Goal: Task Accomplishment & Management: Use online tool/utility

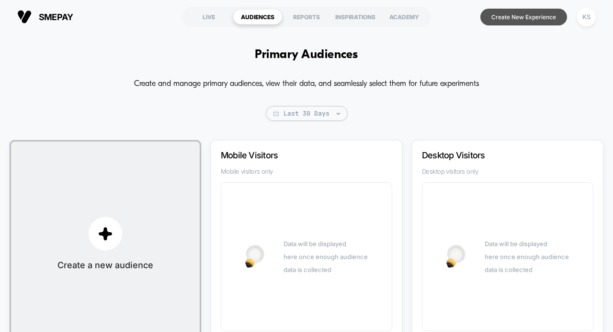
click at [522, 17] on button "Create New Experience" at bounding box center [524, 17] width 87 height 17
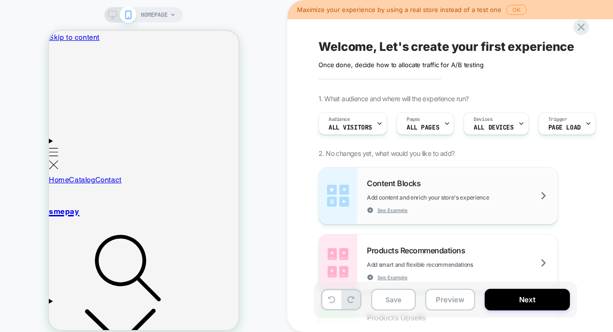
click at [354, 187] on img at bounding box center [338, 195] width 38 height 57
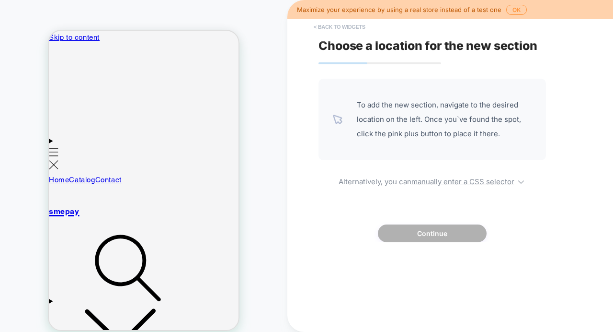
click at [322, 24] on button "< Back to widgets" at bounding box center [339, 26] width 61 height 15
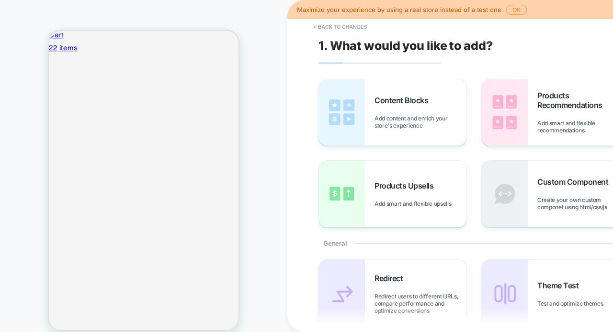
scroll to position [713, 0]
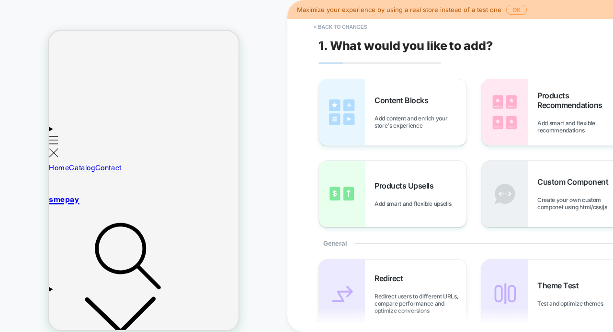
scroll to position [0, 0]
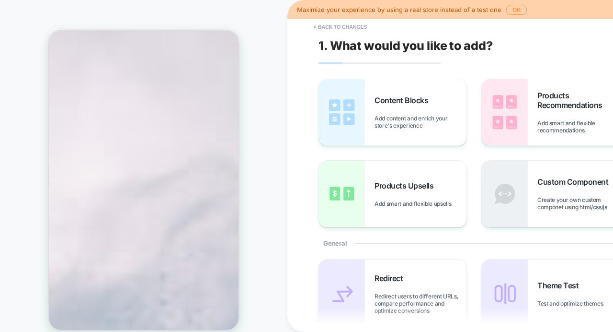
scroll to position [888, 0]
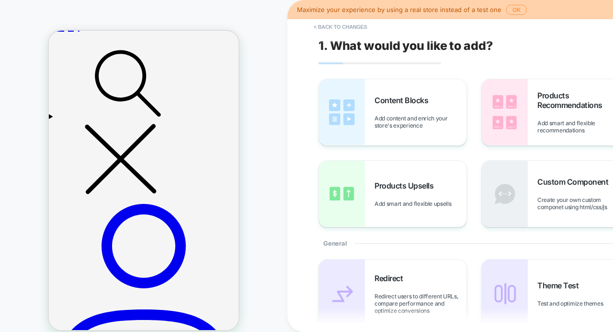
scroll to position [190, 0]
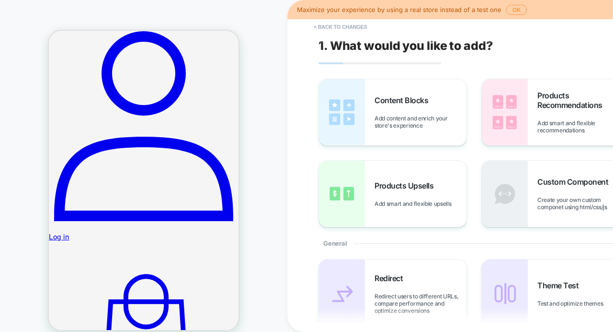
scroll to position [0, 0]
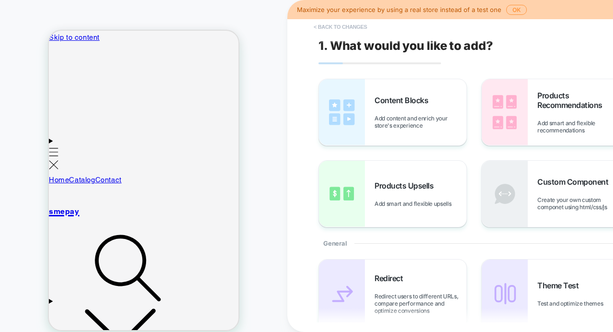
click at [326, 25] on button "< Back to changes" at bounding box center [340, 26] width 63 height 15
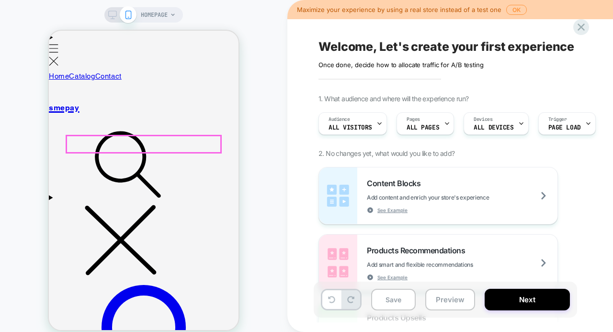
scroll to position [130, 0]
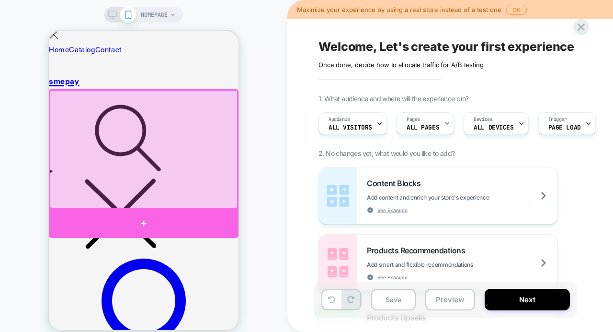
click at [145, 222] on div at bounding box center [144, 223] width 190 height 29
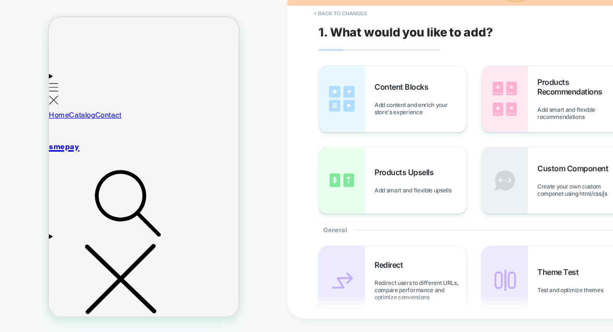
scroll to position [51, 0]
click at [562, 94] on span "Products Recommendations" at bounding box center [584, 86] width 92 height 19
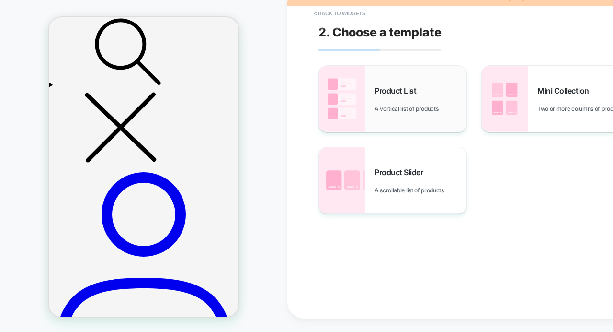
scroll to position [0, 0]
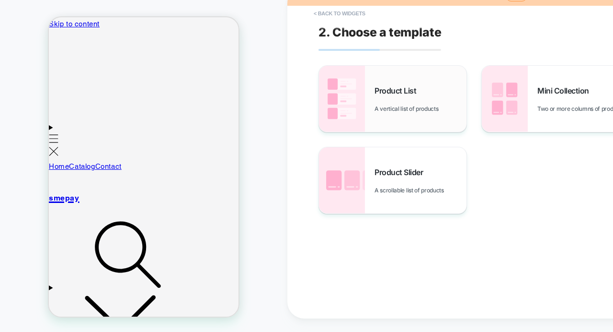
click at [372, 110] on div "Product List A vertical list of products" at bounding box center [393, 99] width 148 height 66
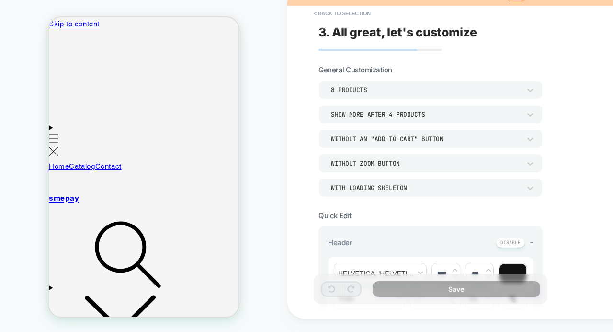
click at [361, 91] on div "8 Products" at bounding box center [426, 90] width 190 height 8
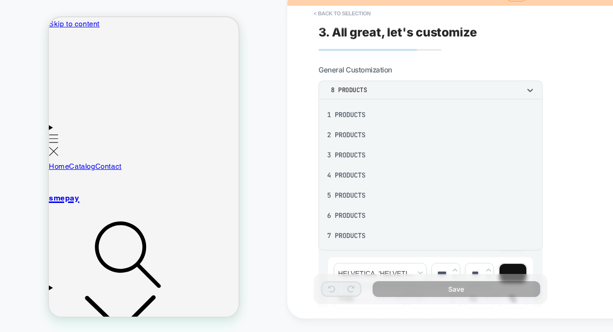
click at [356, 153] on div "3 Products" at bounding box center [431, 155] width 217 height 20
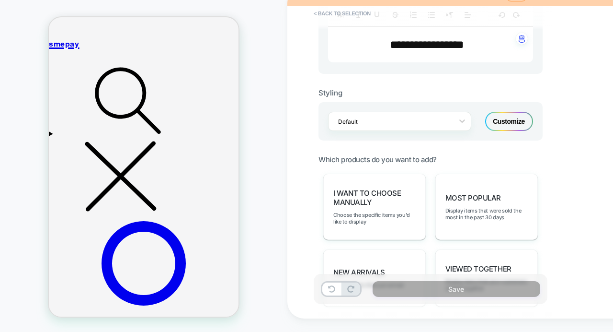
scroll to position [305, 0]
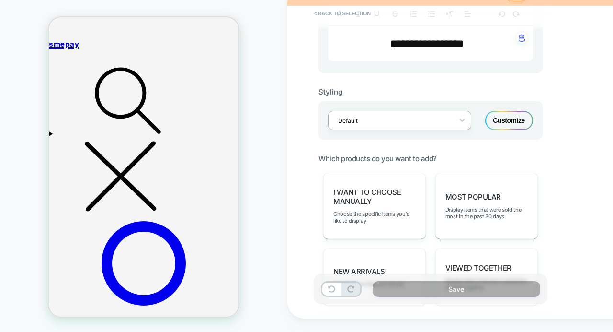
click at [384, 122] on div at bounding box center [393, 120] width 111 height 9
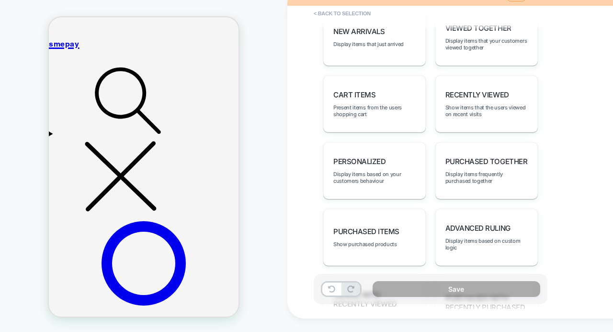
scroll to position [549, 0]
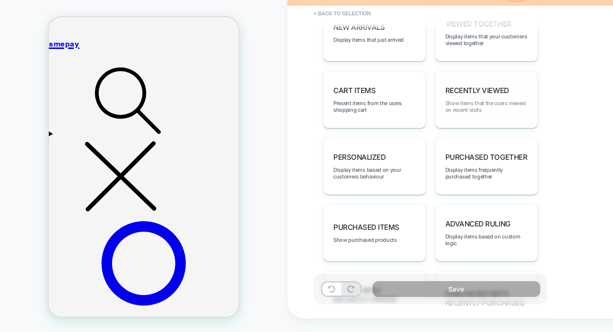
click at [461, 104] on span "Show items that the users viewed on recent visits" at bounding box center [487, 106] width 82 height 13
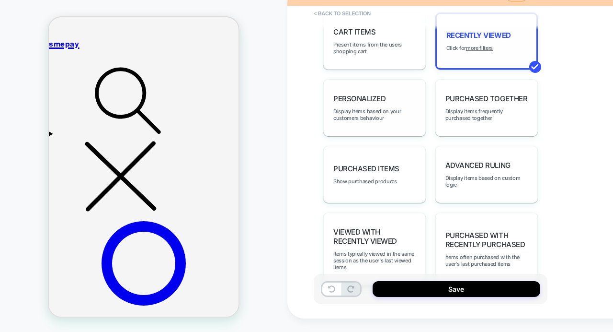
scroll to position [621, 0]
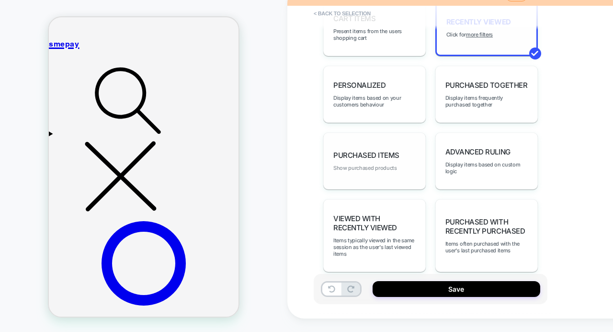
click at [374, 171] on span "Show purchased products" at bounding box center [366, 167] width 64 height 7
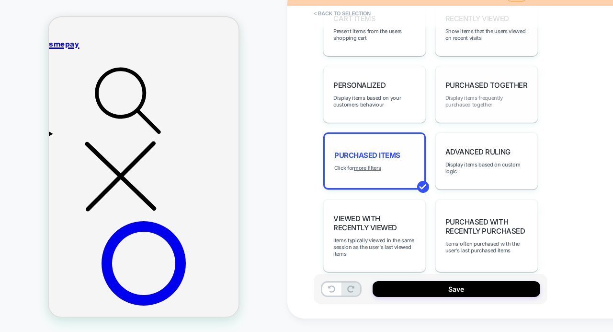
click at [477, 105] on span "Display items frequently purchased together" at bounding box center [487, 100] width 82 height 13
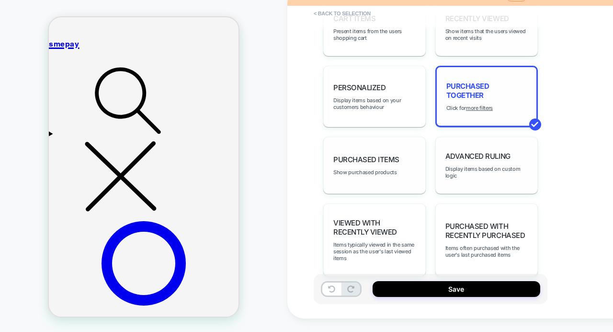
scroll to position [641, 0]
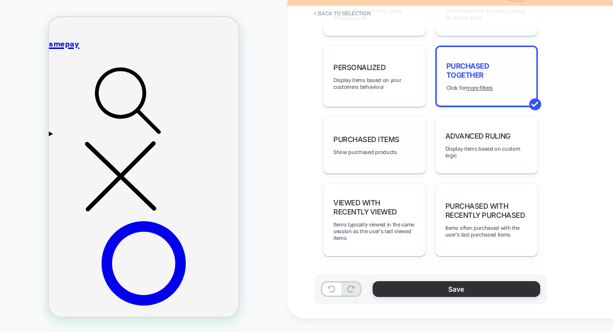
click at [421, 286] on button "Save" at bounding box center [457, 289] width 168 height 16
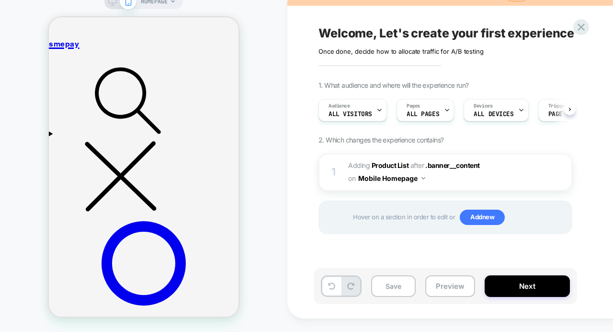
scroll to position [0, 0]
click at [453, 165] on span ".banner__content" at bounding box center [453, 165] width 54 height 8
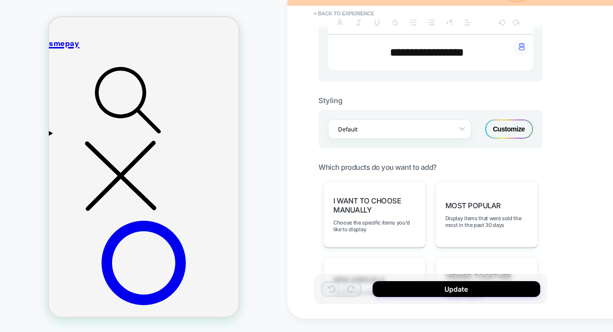
scroll to position [310, 0]
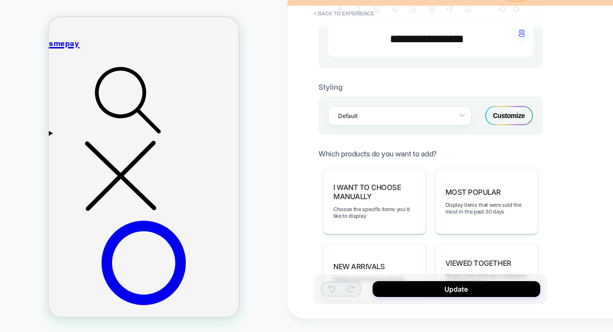
click at [496, 116] on div "Customize" at bounding box center [509, 115] width 48 height 19
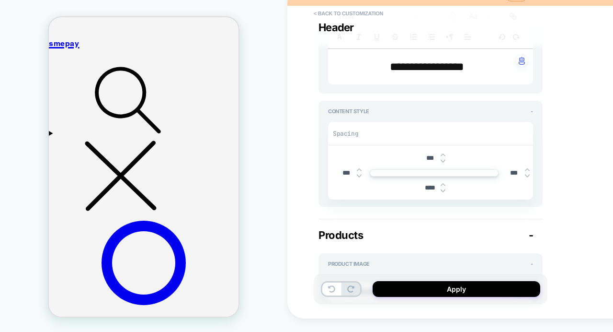
scroll to position [170, 0]
click at [358, 170] on img at bounding box center [359, 170] width 5 height 4
type textarea "*"
type input "***"
click at [358, 170] on img at bounding box center [359, 170] width 5 height 4
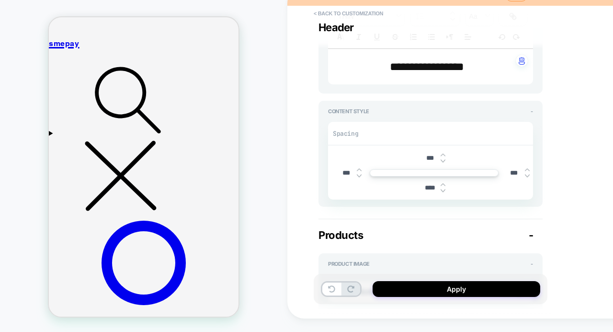
click at [358, 170] on img at bounding box center [359, 170] width 5 height 4
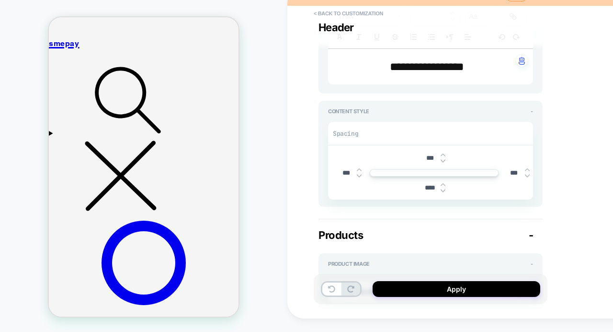
click at [358, 170] on img at bounding box center [359, 170] width 5 height 4
click at [415, 176] on div "*** *** *** ****" at bounding box center [434, 172] width 198 height 44
type textarea "*"
type input "***"
click at [527, 172] on div at bounding box center [527, 173] width 5 height 10
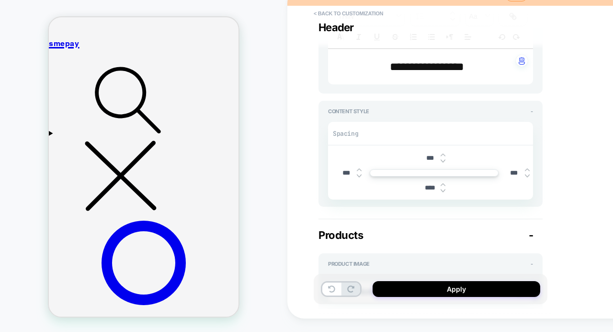
click at [527, 172] on div at bounding box center [527, 173] width 5 height 10
click at [528, 169] on img at bounding box center [527, 170] width 5 height 4
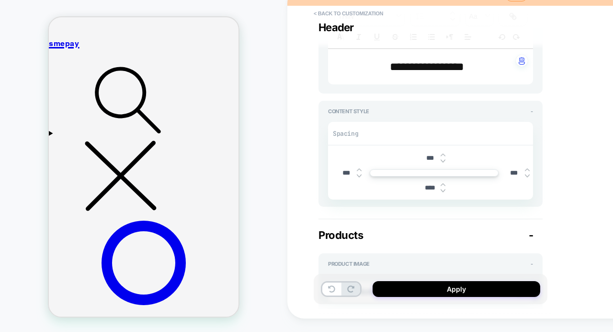
click at [528, 169] on img at bounding box center [527, 170] width 5 height 4
type textarea "*"
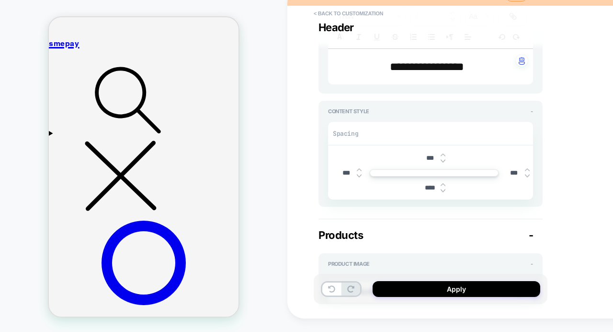
type input "***"
click at [528, 169] on img at bounding box center [527, 170] width 5 height 4
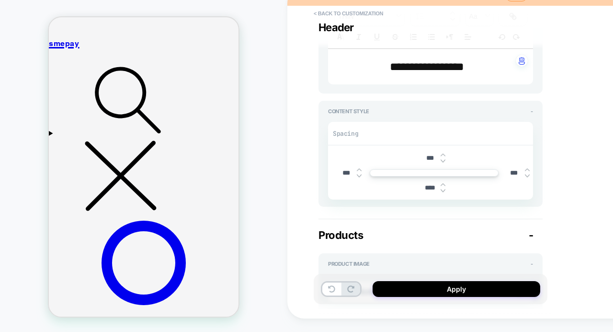
click at [528, 169] on img at bounding box center [527, 170] width 5 height 4
type textarea "*"
type input "****"
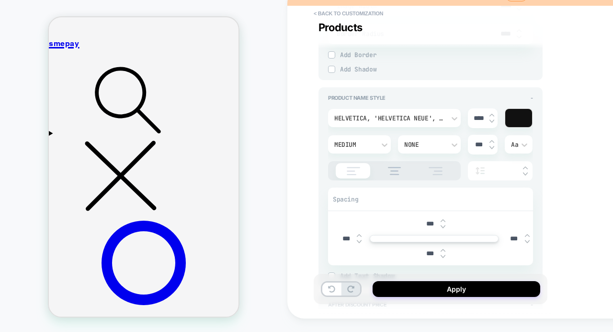
scroll to position [458, 0]
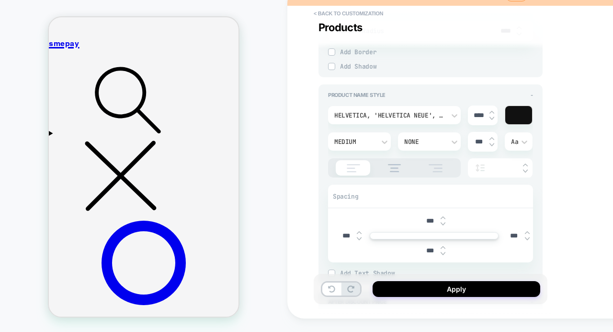
click at [361, 231] on img at bounding box center [359, 233] width 5 height 4
type textarea "*"
type input "***"
click at [361, 231] on img at bounding box center [359, 233] width 5 height 4
type textarea "*"
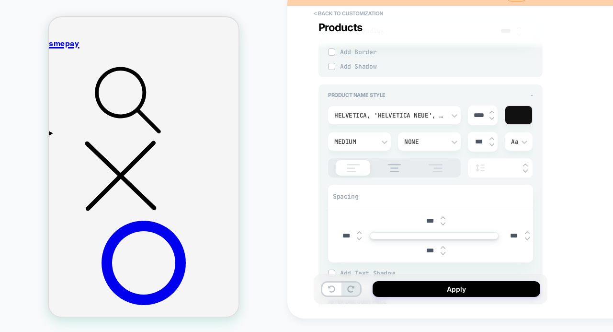
type input "***"
click at [361, 231] on img at bounding box center [359, 233] width 5 height 4
type textarea "*"
type input "***"
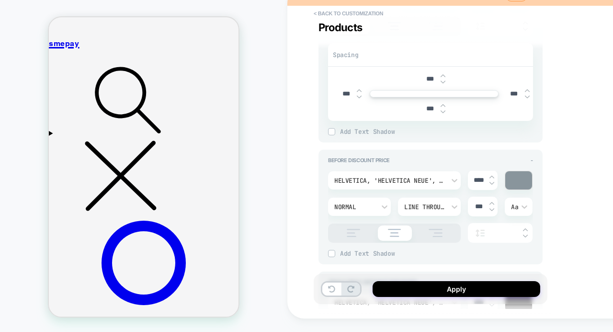
scroll to position [867, 0]
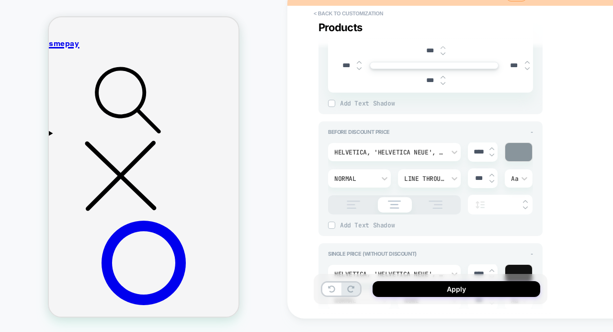
click at [359, 61] on img at bounding box center [359, 62] width 5 height 4
type textarea "*"
type input "***"
click at [359, 61] on img at bounding box center [359, 62] width 5 height 4
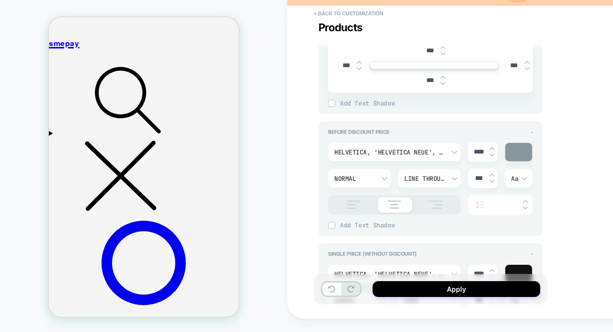
type textarea "*"
type input "***"
click at [359, 61] on img at bounding box center [359, 62] width 5 height 4
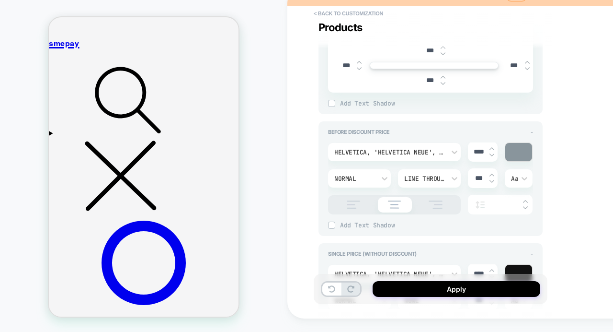
click at [359, 61] on img at bounding box center [359, 62] width 5 height 4
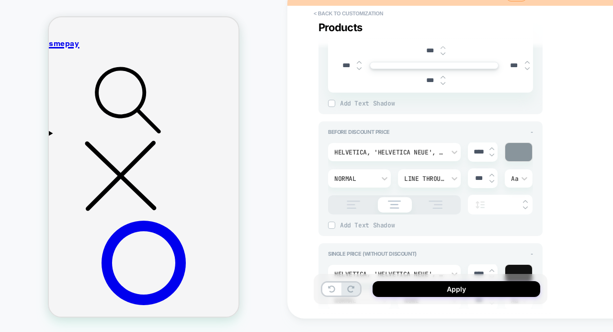
type textarea "*"
type input "****"
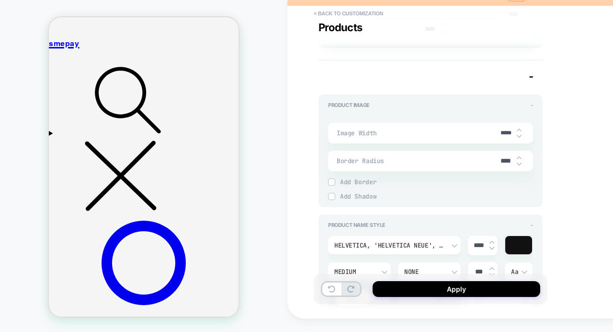
scroll to position [322, 0]
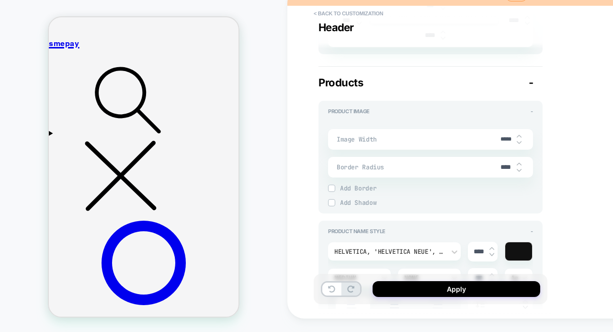
click at [333, 191] on div at bounding box center [332, 188] width 6 height 6
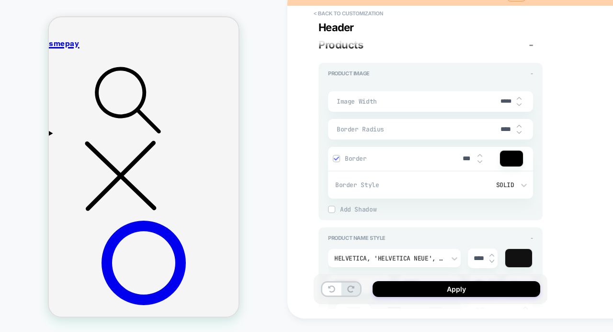
scroll to position [360, 0]
click at [332, 209] on img at bounding box center [331, 208] width 5 height 5
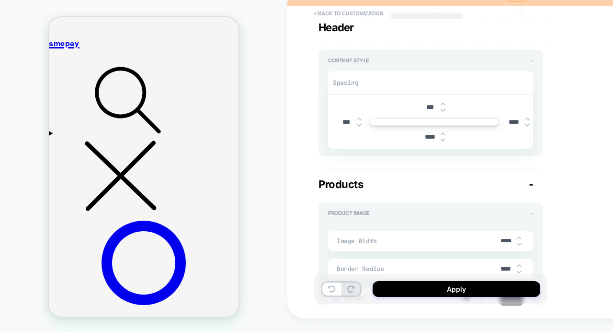
scroll to position [154, 0]
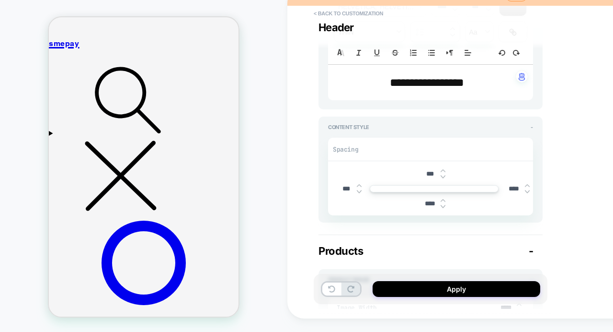
click at [360, 185] on img at bounding box center [359, 186] width 5 height 4
type textarea "*"
type input "***"
click at [360, 185] on img at bounding box center [359, 186] width 5 height 4
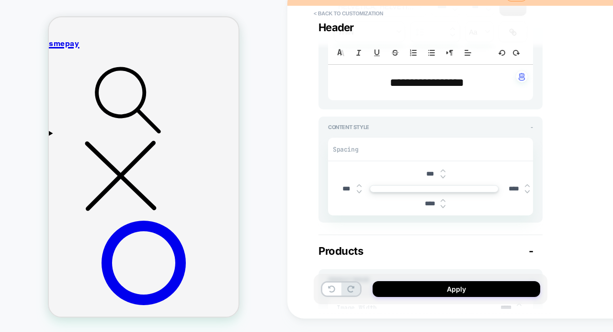
click at [360, 185] on img at bounding box center [359, 186] width 5 height 4
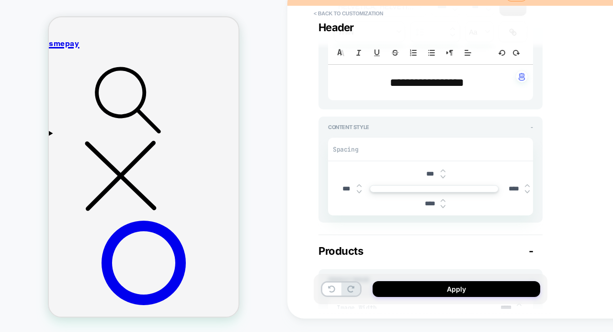
click at [360, 185] on img at bounding box center [359, 186] width 5 height 4
click at [404, 187] on div at bounding box center [434, 188] width 129 height 7
type textarea "*"
type input "****"
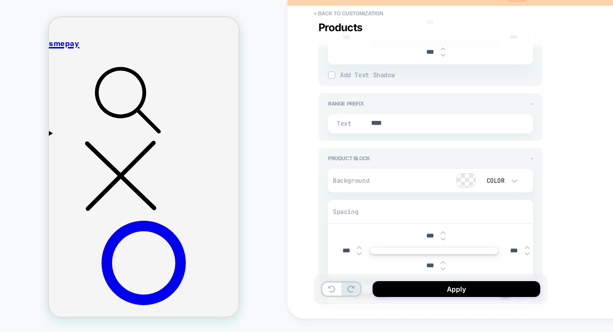
scroll to position [1386, 0]
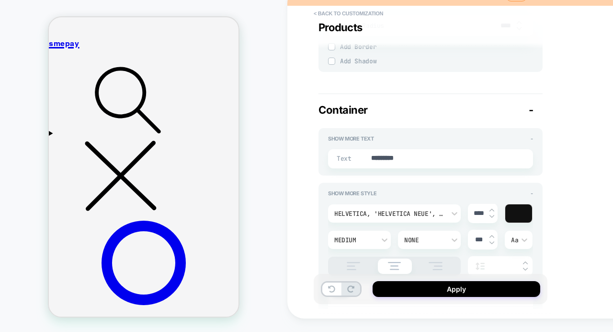
type textarea "*"
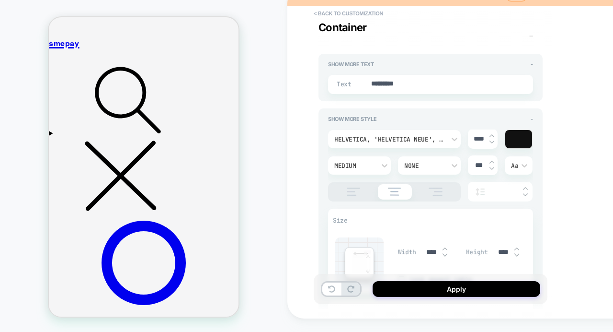
scroll to position [1707, 0]
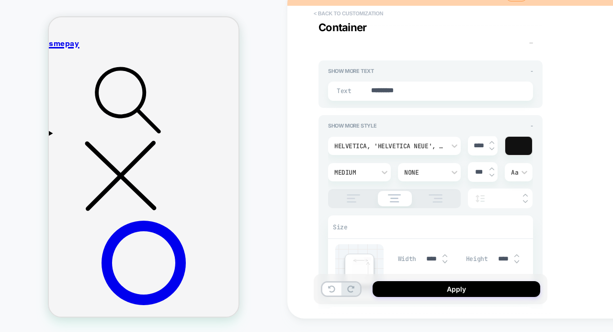
click at [318, 12] on button "< Back to customization" at bounding box center [348, 13] width 79 height 15
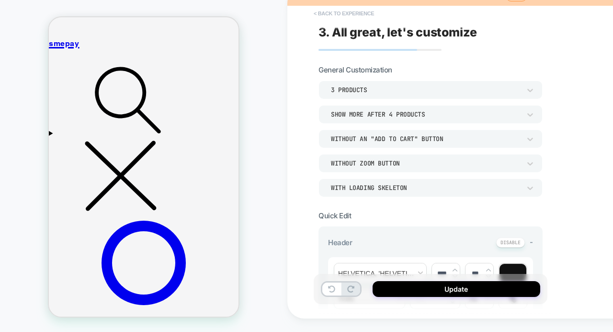
click at [321, 11] on button "< Back to experience" at bounding box center [344, 13] width 70 height 15
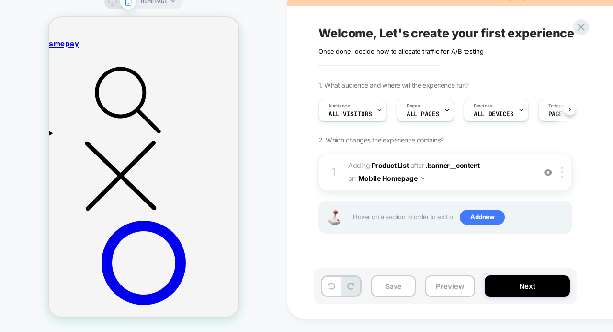
scroll to position [0, 0]
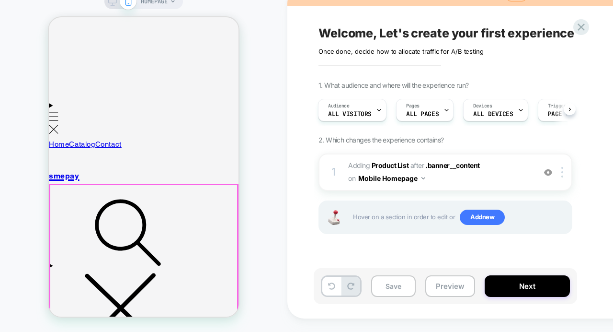
scroll to position [0, 0]
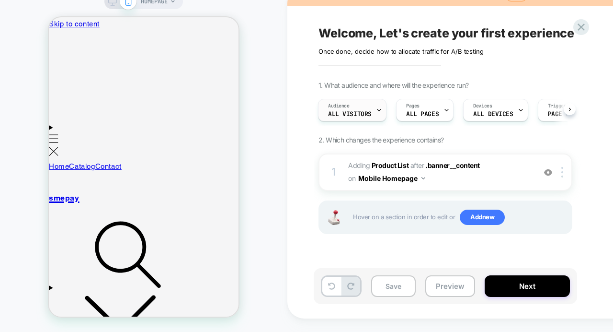
click at [349, 116] on span "All Visitors" at bounding box center [350, 114] width 44 height 7
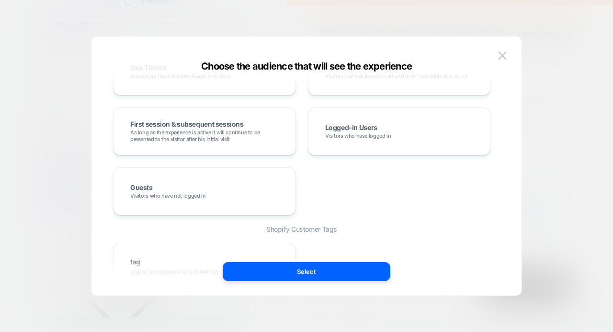
scroll to position [395, 0]
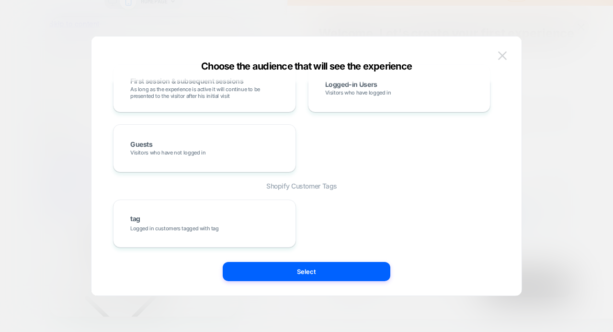
click at [504, 54] on img at bounding box center [502, 55] width 9 height 8
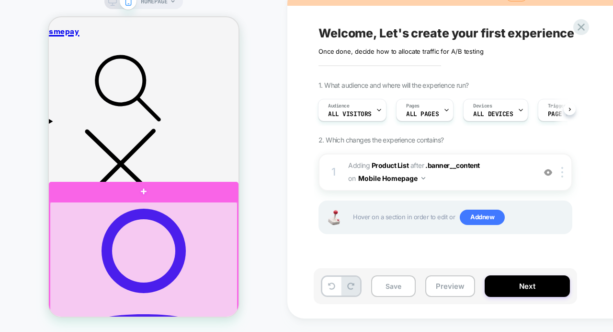
scroll to position [152, 0]
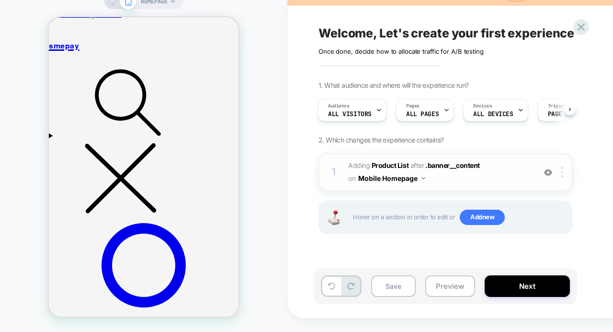
click at [455, 175] on span "#_loomi_addon_1755603107284 Adding Product List AFTER .banner__content .banner_…" at bounding box center [439, 172] width 183 height 26
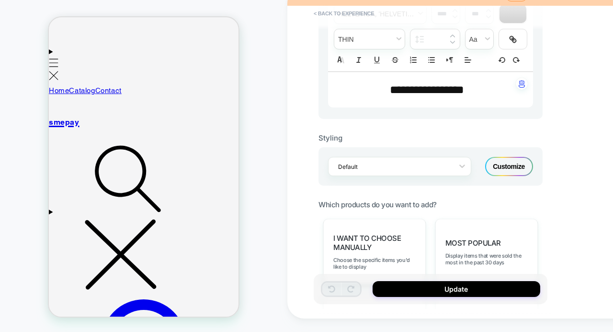
scroll to position [271, 0]
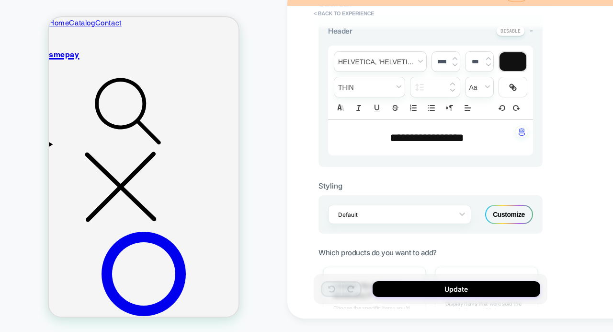
scroll to position [246, 0]
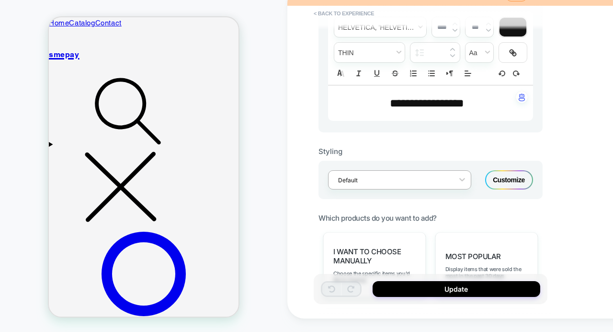
click at [445, 177] on div at bounding box center [393, 179] width 111 height 9
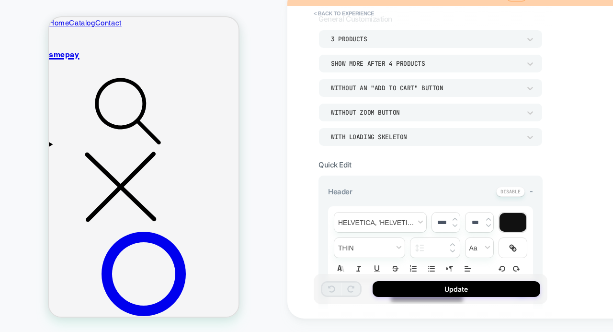
scroll to position [641, 0]
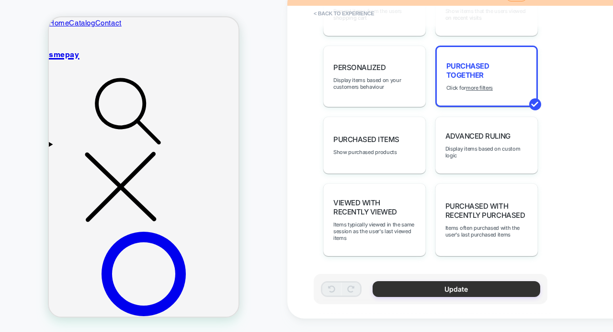
click at [388, 288] on button "Update" at bounding box center [457, 289] width 168 height 16
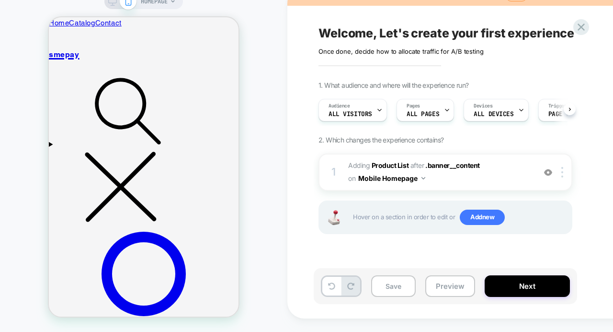
scroll to position [0, 0]
click at [440, 282] on button "Preview" at bounding box center [451, 286] width 50 height 22
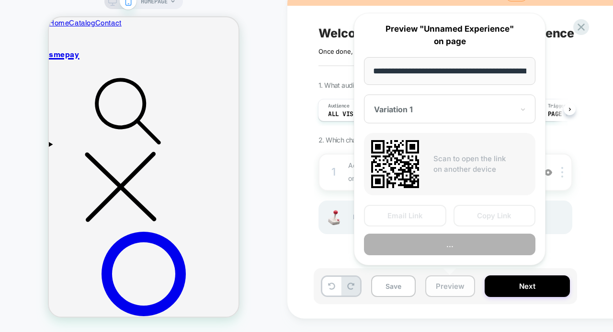
scroll to position [0, 44]
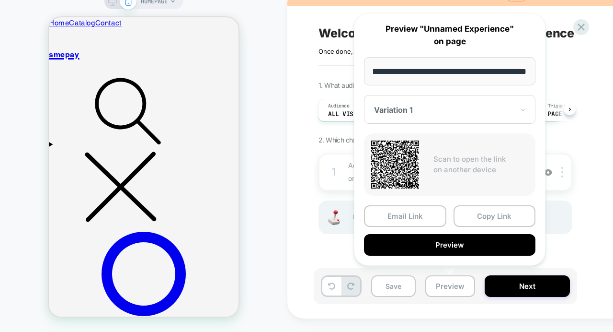
click at [434, 111] on div at bounding box center [444, 110] width 140 height 10
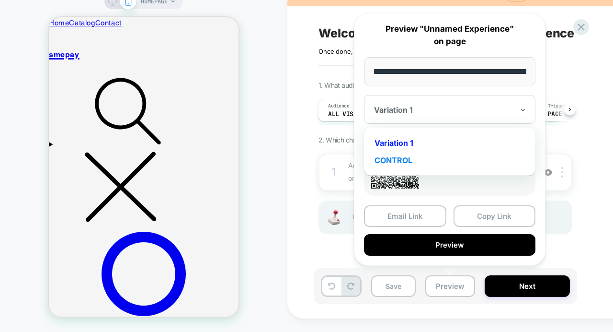
click at [413, 160] on div "CONTROL" at bounding box center [450, 159] width 162 height 17
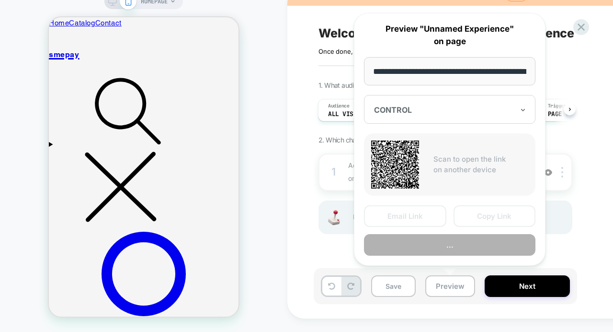
click at [432, 75] on input "**********" at bounding box center [450, 71] width 172 height 28
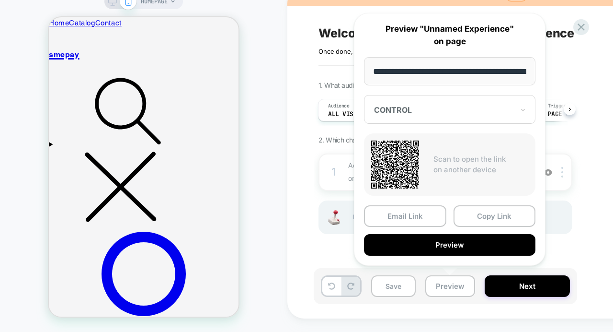
click at [409, 107] on div at bounding box center [444, 110] width 140 height 10
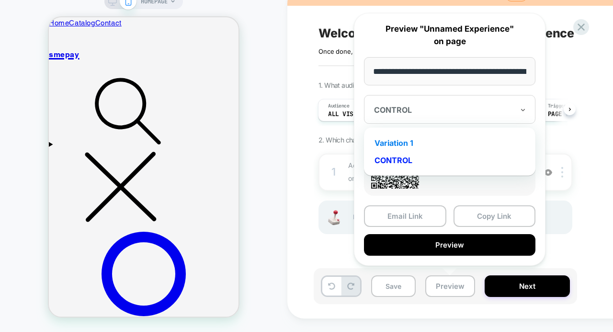
click at [405, 135] on div "Variation 1" at bounding box center [450, 142] width 162 height 17
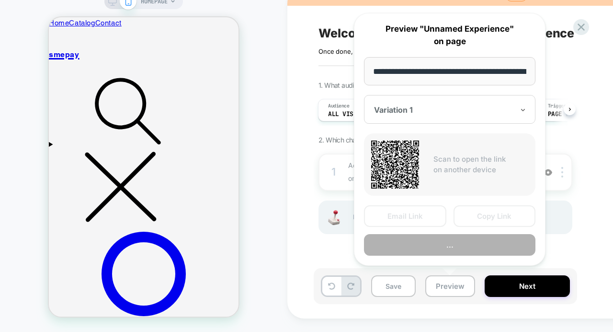
click at [446, 72] on input "**********" at bounding box center [450, 71] width 172 height 28
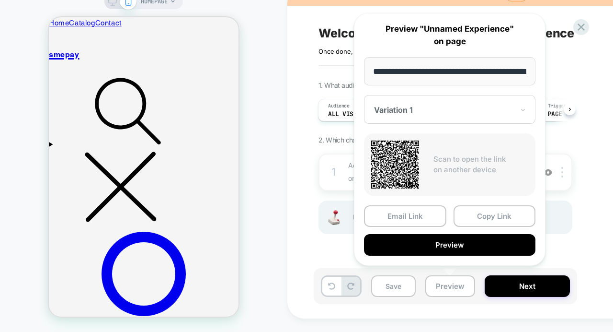
click at [416, 113] on div at bounding box center [444, 110] width 140 height 10
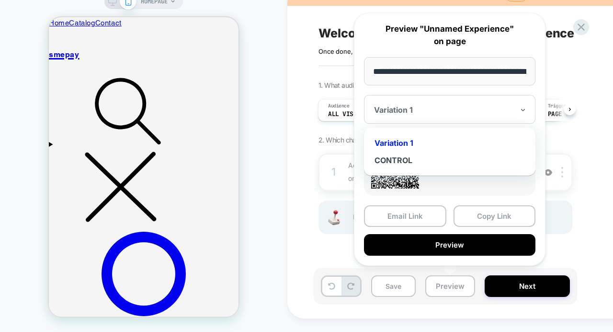
click at [416, 113] on div at bounding box center [444, 110] width 140 height 10
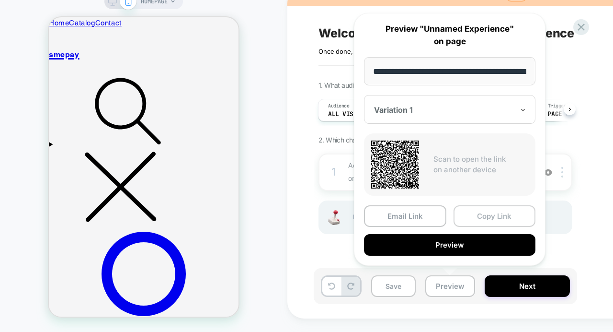
click at [480, 219] on button "Copy Link" at bounding box center [495, 216] width 82 height 22
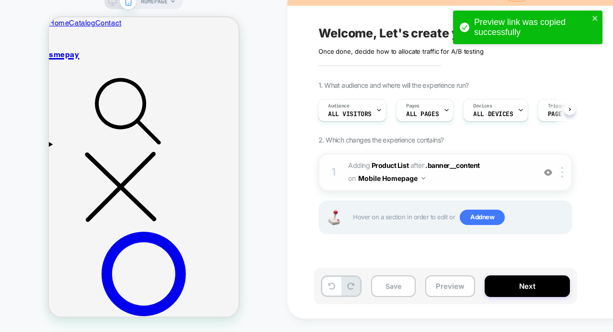
click at [403, 171] on button "Mobile Homepage" at bounding box center [391, 178] width 67 height 14
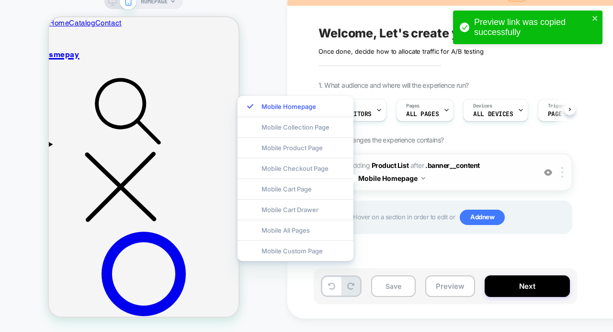
click at [428, 172] on span "#_loomi_addon_1755603107284 Adding Product List AFTER .banner__content .banner_…" at bounding box center [439, 172] width 183 height 26
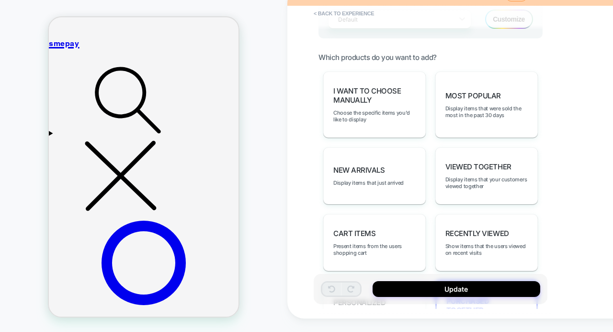
scroll to position [410, 0]
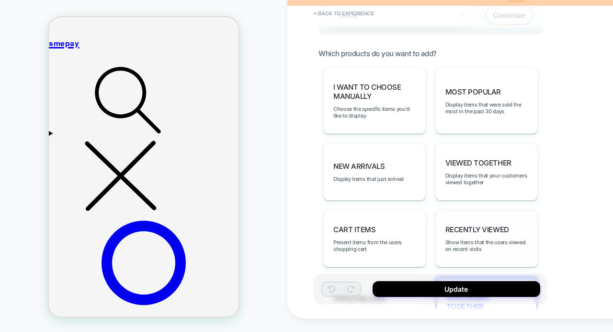
click at [465, 226] on span "Recently Viewed" at bounding box center [478, 229] width 64 height 9
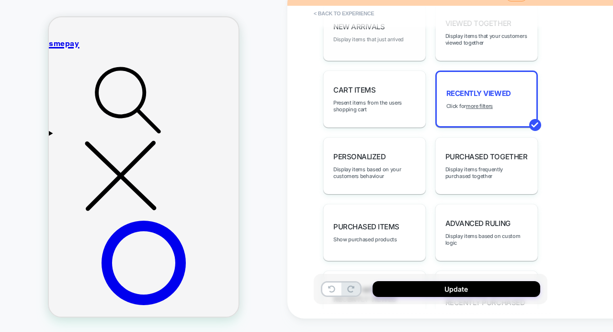
scroll to position [637, 0]
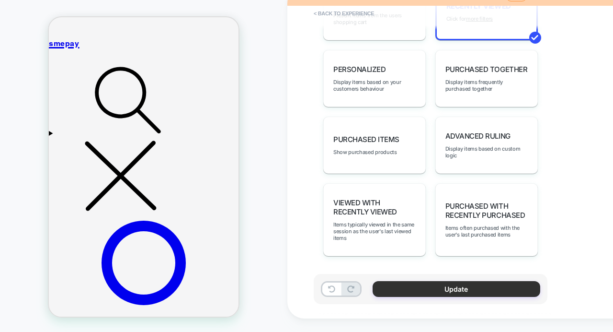
click at [402, 286] on button "Update" at bounding box center [457, 289] width 168 height 16
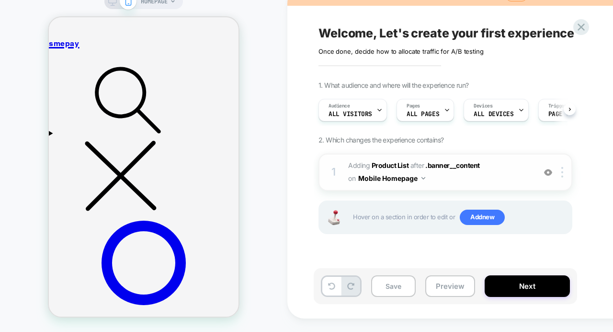
scroll to position [0, 0]
click at [449, 285] on button "Preview" at bounding box center [451, 286] width 50 height 22
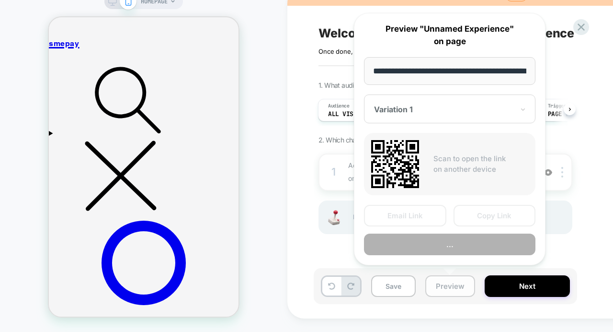
scroll to position [0, 44]
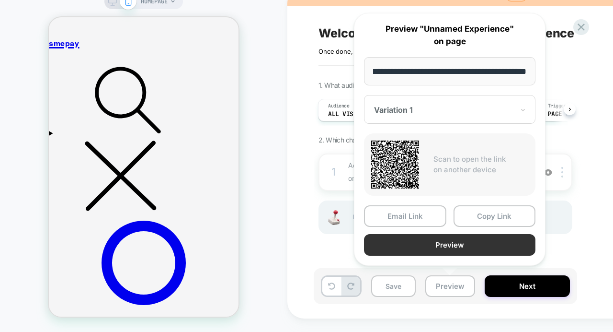
click at [466, 243] on button "Preview" at bounding box center [450, 245] width 172 height 22
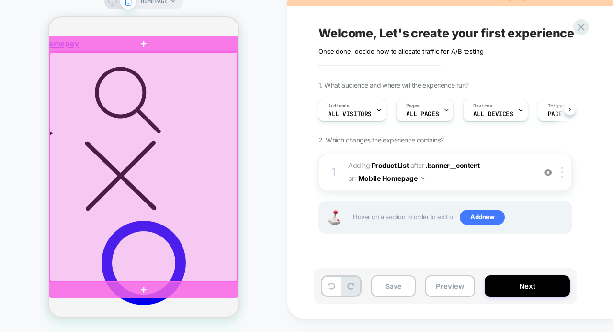
click at [165, 88] on div at bounding box center [144, 166] width 188 height 229
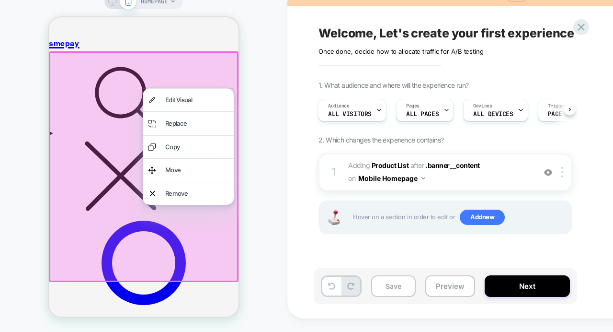
click at [491, 133] on div "1. What audience and where will the experience run? Audience All Visitors Pages…" at bounding box center [494, 169] width 350 height 177
click at [512, 286] on button "Next" at bounding box center [527, 286] width 85 height 22
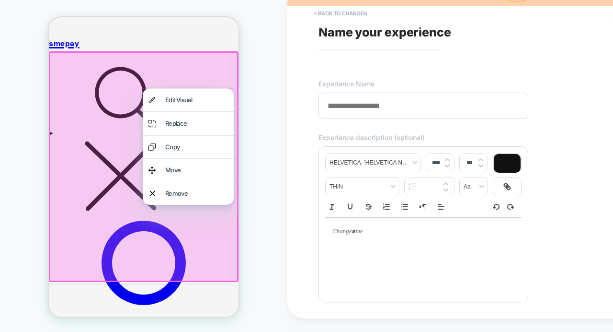
click at [342, 114] on input at bounding box center [424, 105] width 210 height 26
type input "***"
click at [352, 236] on p at bounding box center [420, 231] width 170 height 9
type input "****"
click at [357, 245] on div "**" at bounding box center [423, 232] width 196 height 28
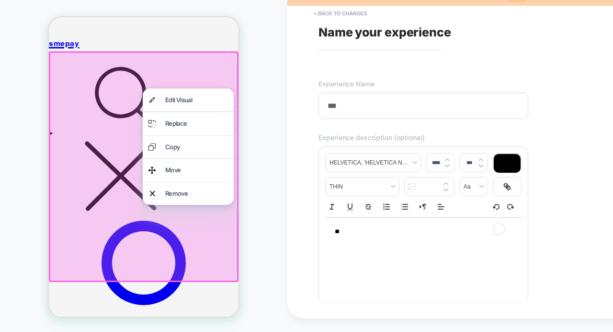
click at [297, 242] on div "**********" at bounding box center [499, 153] width 422 height 332
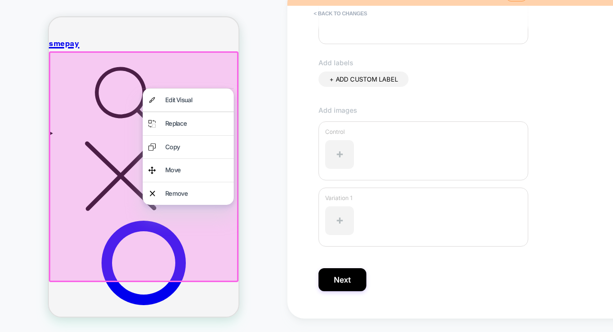
scroll to position [280, 0]
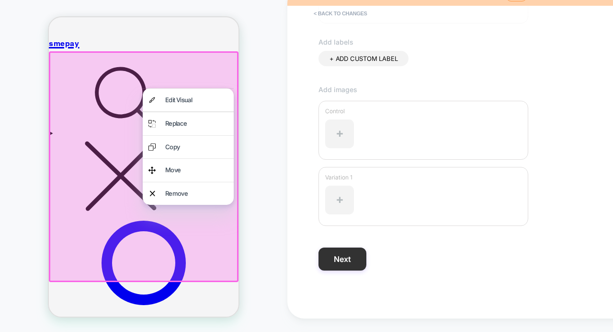
click at [349, 256] on button "Next" at bounding box center [343, 258] width 48 height 23
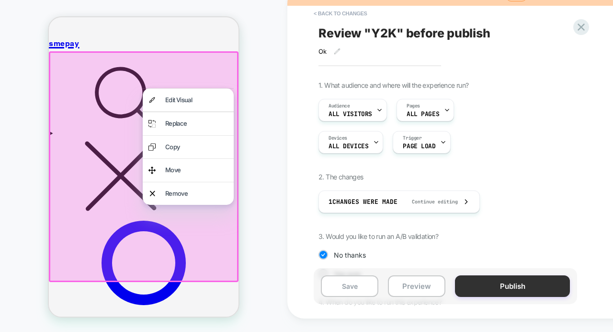
click at [479, 286] on button "Publish" at bounding box center [512, 286] width 115 height 22
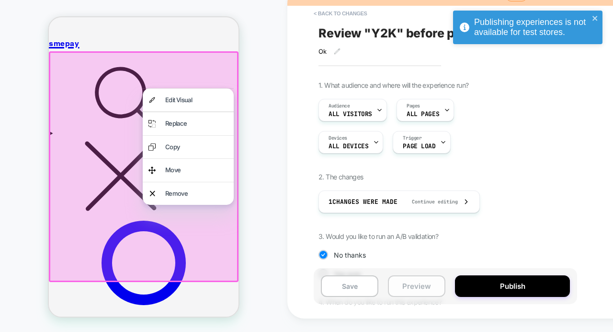
click at [425, 294] on button "Preview" at bounding box center [417, 286] width 58 height 22
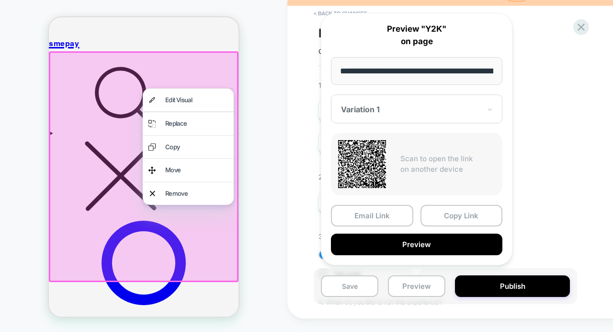
scroll to position [0, 44]
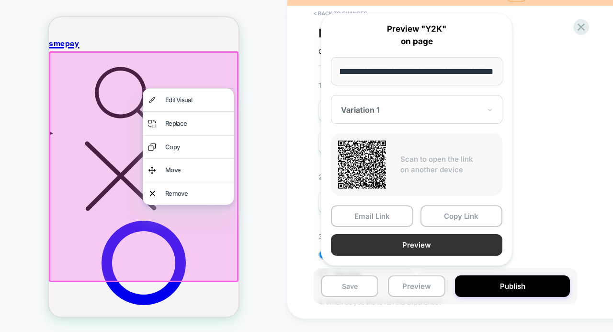
click at [411, 242] on button "Preview" at bounding box center [417, 245] width 172 height 22
